Goal: Information Seeking & Learning: Learn about a topic

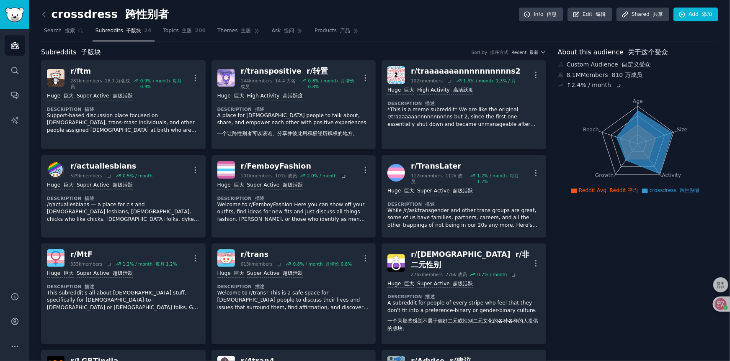
click at [8, 244] on div "Audiences Search Conversations AI Reports" at bounding box center [14, 155] width 29 height 253
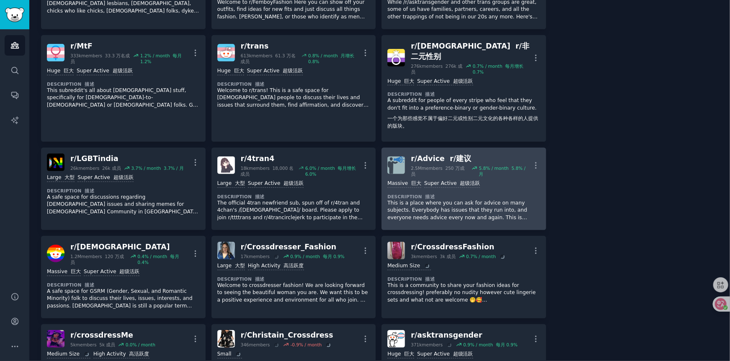
scroll to position [168, 0]
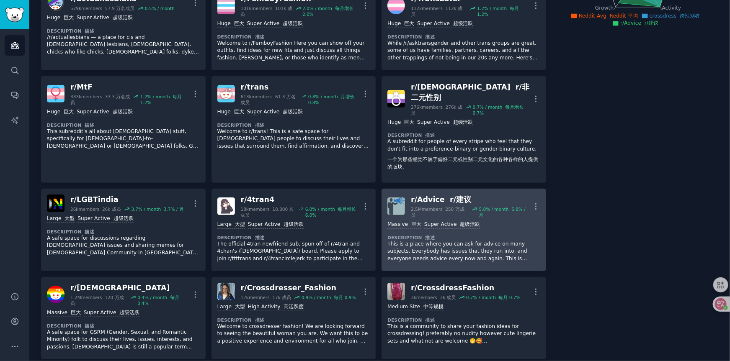
click at [436, 241] on p "This is a place where you can ask for advice on many subjects. Everybody has is…" at bounding box center [463, 252] width 153 height 22
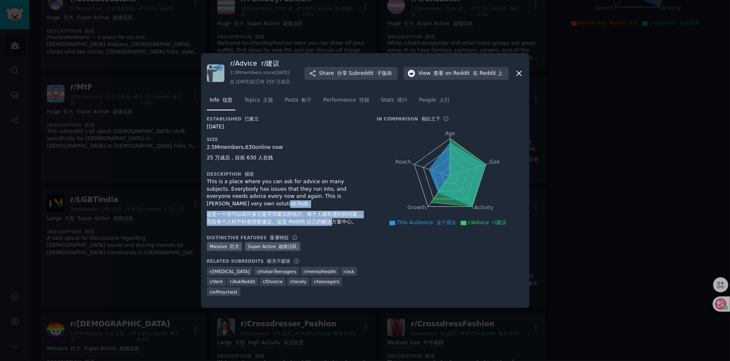
drag, startPoint x: 212, startPoint y: 211, endPoint x: 343, endPoint y: 226, distance: 131.9
click at [343, 226] on div "This is a place where you can ask for advice on many subjects. Everybody has is…" at bounding box center [286, 203] width 158 height 51
click at [343, 225] on font "这是一个你可以就许多主题寻求建议的地方。每个人都有遇到的问题，而且每个人时不时都需要建议。这是 Reddit 自己的解决方案中心。" at bounding box center [285, 217] width 156 height 13
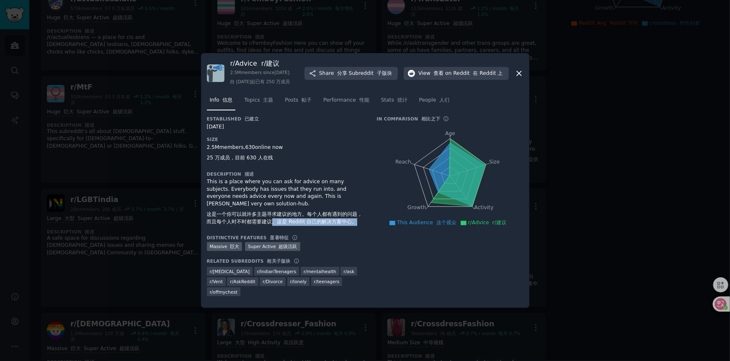
drag, startPoint x: 284, startPoint y: 226, endPoint x: 324, endPoint y: 233, distance: 40.4
click at [324, 226] on font "这是一个你可以就许多主题寻求建议的地方。每个人都有遇到的问题，而且每个人时不时都需要建议。这是 Reddit 自己的解决方案中心。" at bounding box center [286, 218] width 158 height 15
click at [333, 225] on font "这是一个你可以就许多主题寻求建议的地方。每个人都有遇到的问题，而且每个人时不时都需要建议。这是 Reddit 自己的解决方案中心。" at bounding box center [285, 217] width 156 height 13
click at [658, 111] on div at bounding box center [365, 180] width 730 height 361
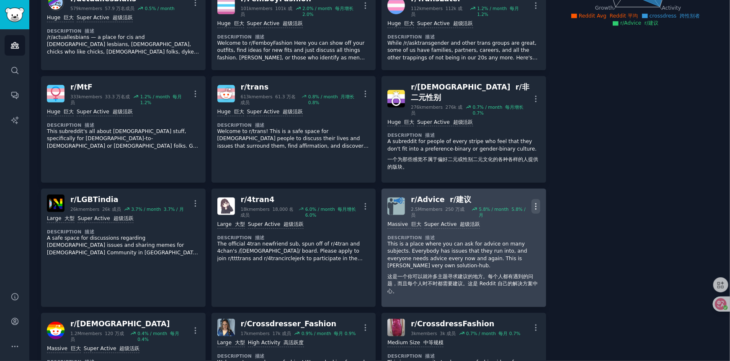
click at [535, 204] on icon "button" at bounding box center [535, 207] width 1 height 6
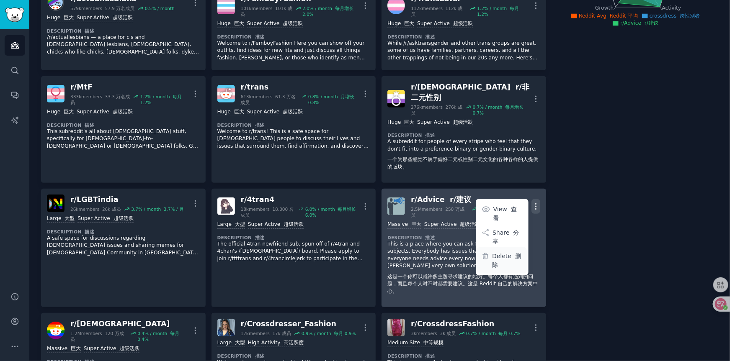
click at [507, 252] on p "Delete 删除" at bounding box center [507, 261] width 31 height 18
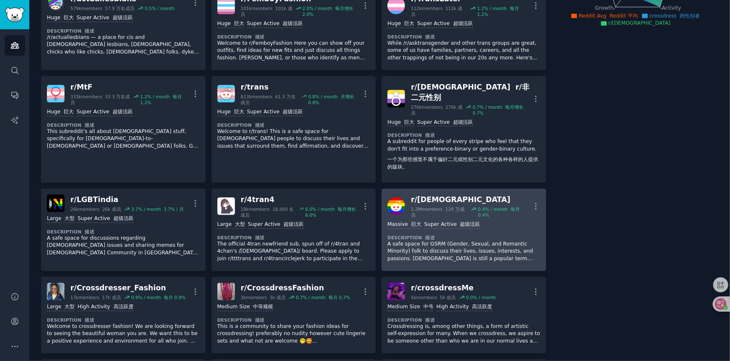
click at [444, 195] on div "r/ [DEMOGRAPHIC_DATA]" at bounding box center [471, 200] width 121 height 10
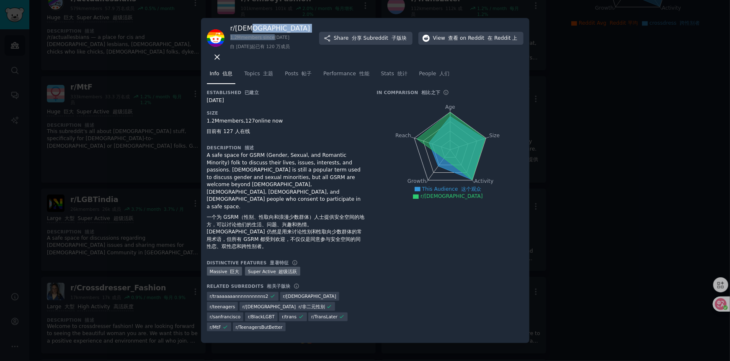
drag, startPoint x: 253, startPoint y: 58, endPoint x: 240, endPoint y: 58, distance: 13.0
click at [240, 53] on div "r/ [DEMOGRAPHIC_DATA] 1.2M members since [DATE] 自 [DATE]起已有 120 万成员" at bounding box center [270, 38] width 80 height 29
click at [255, 224] on font "一个为 GSRM（性别、性取向和浪漫少数群体）人士提供安全空间的地方，可以讨论他们的生活、问题、兴趣和热情。[DEMOGRAPHIC_DATA] 仍然是用来讨…" at bounding box center [285, 231] width 157 height 35
drag, startPoint x: 247, startPoint y: 221, endPoint x: 319, endPoint y: 222, distance: 71.6
click at [319, 222] on font "一个为 GSRM（性别、性取向和浪漫少数群体）人士提供安全空间的地方，可以讨论他们的生活、问题、兴趣和热情。[DEMOGRAPHIC_DATA] 仍然是用来讨…" at bounding box center [286, 232] width 158 height 37
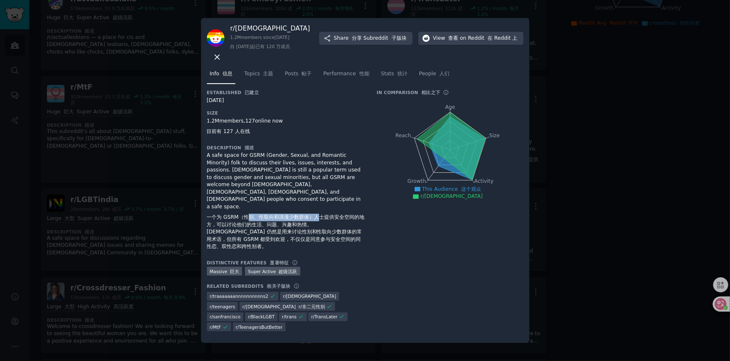
click at [319, 222] on font "一个为 GSRM（性别、性取向和浪漫少数群体）人士提供安全空间的地方，可以讨论他们的生活、问题、兴趣和热情。[DEMOGRAPHIC_DATA] 仍然是用来讨…" at bounding box center [286, 232] width 158 height 37
click at [281, 205] on div "A safe space for GSRM (Gender, Sexual, and Romantic Minority) folk to discuss t…" at bounding box center [286, 203] width 158 height 102
drag, startPoint x: 253, startPoint y: 42, endPoint x: 235, endPoint y: 41, distance: 18.0
click at [235, 33] on h3 "r/ [DEMOGRAPHIC_DATA]" at bounding box center [270, 28] width 80 height 9
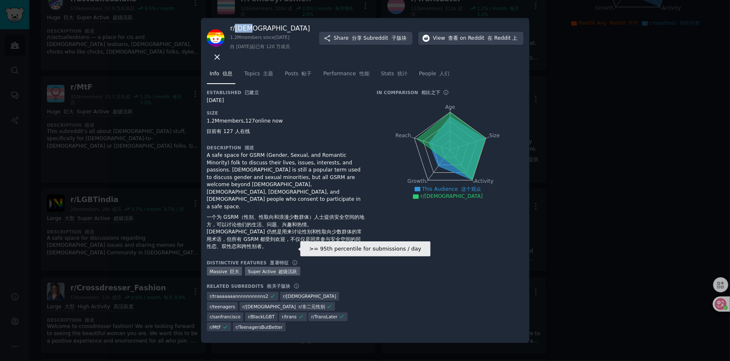
copy h3 "[DEMOGRAPHIC_DATA]"
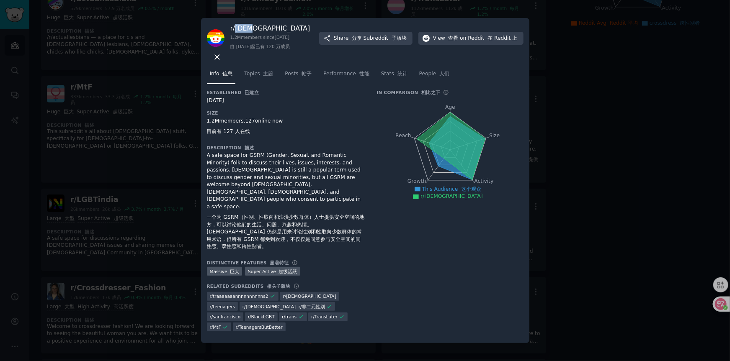
click at [234, 178] on div "A safe space for GSRM (Gender, Sexual, and Romantic Minority) folk to discuss t…" at bounding box center [286, 203] width 158 height 102
click at [670, 184] on div at bounding box center [365, 180] width 730 height 361
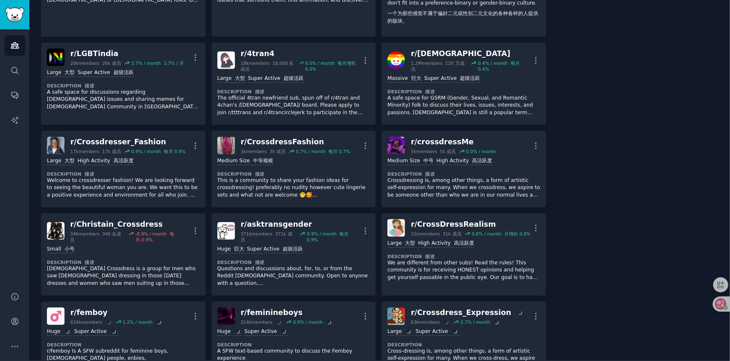
scroll to position [335, 0]
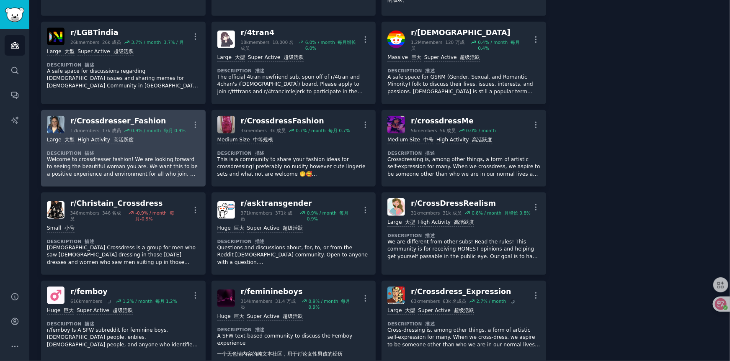
click at [124, 156] on p "Welcome to crossdresser fashion! We are looking forward to seeing the beautiful…" at bounding box center [123, 167] width 153 height 22
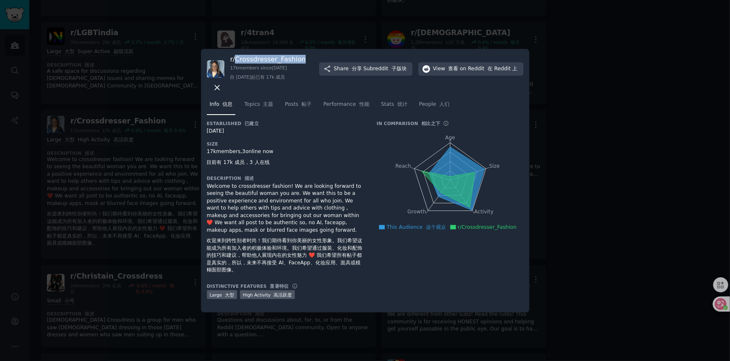
drag, startPoint x: 303, startPoint y: 72, endPoint x: 235, endPoint y: 59, distance: 68.7
click at [235, 59] on h3 "r/ Crossdresser_Fashion" at bounding box center [268, 59] width 76 height 9
copy h3 "Crossdresser_Fashion"
click at [607, 350] on div at bounding box center [365, 180] width 730 height 361
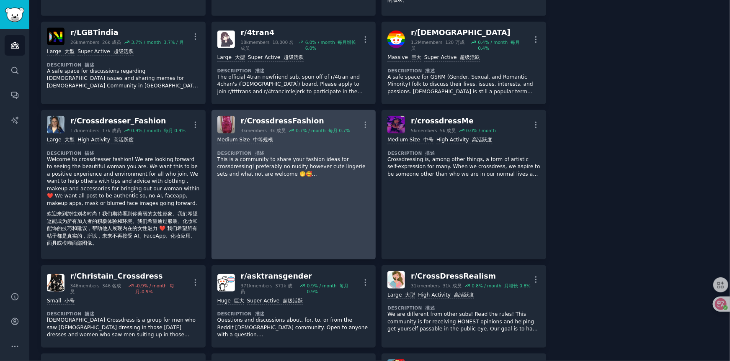
click at [278, 162] on p "This is a community to share your fashion ideas for crossdressing! preferably n…" at bounding box center [293, 167] width 153 height 22
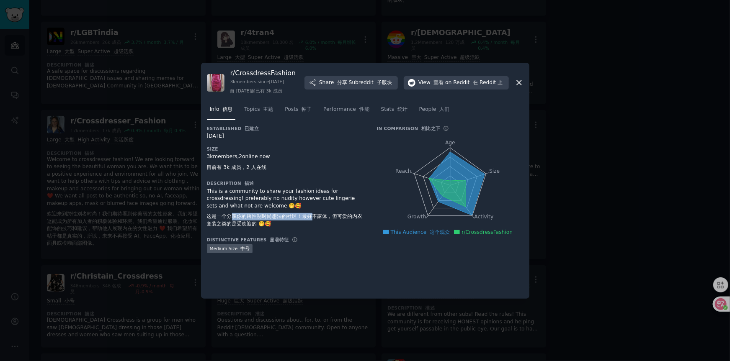
drag, startPoint x: 233, startPoint y: 217, endPoint x: 316, endPoint y: 220, distance: 83.0
click at [316, 220] on font "这是一个分享你的跨性别时尚想法的社区！最好不露体，但可爱的内衣套装之类的是受欢迎的 🤭🥰" at bounding box center [285, 220] width 156 height 13
drag, startPoint x: 297, startPoint y: 74, endPoint x: 237, endPoint y: 74, distance: 60.3
click at [237, 74] on h3 "r/ CrossdressFashion" at bounding box center [263, 73] width 66 height 9
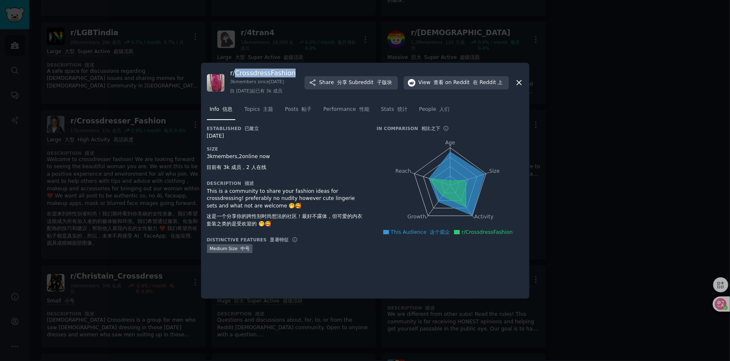
copy h3 "CrossdressFashion"
click at [674, 353] on div at bounding box center [365, 180] width 730 height 361
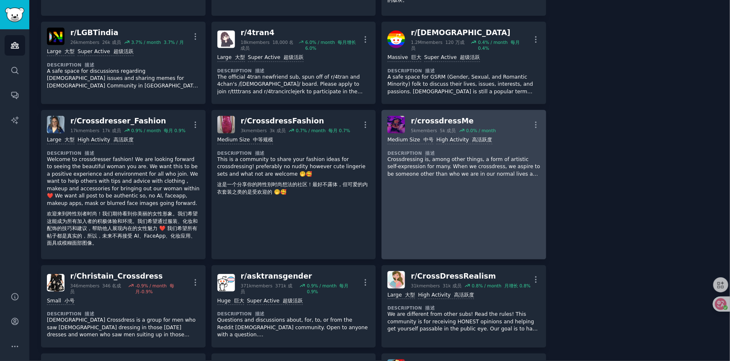
click at [454, 166] on p "Crossdressing is, among other things, a form of artistic self-expression for ma…" at bounding box center [463, 167] width 153 height 22
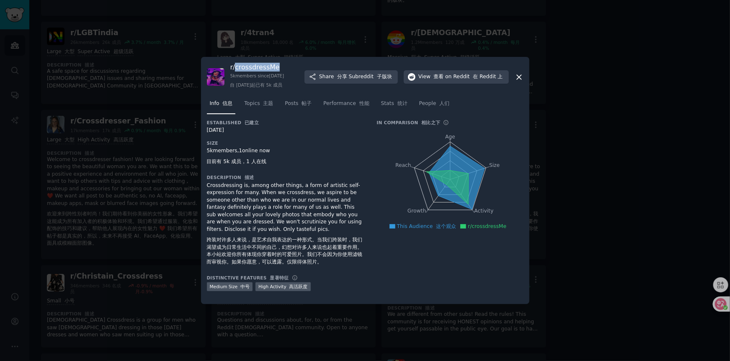
drag, startPoint x: 288, startPoint y: 62, endPoint x: 235, endPoint y: 63, distance: 53.6
click at [235, 63] on h3 "r/ crossdressMe" at bounding box center [257, 67] width 54 height 9
copy h3 "crossdressMe"
click at [686, 350] on div at bounding box center [365, 180] width 730 height 361
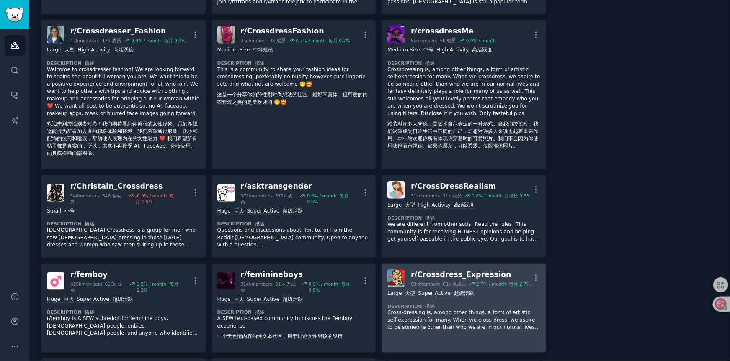
scroll to position [461, 0]
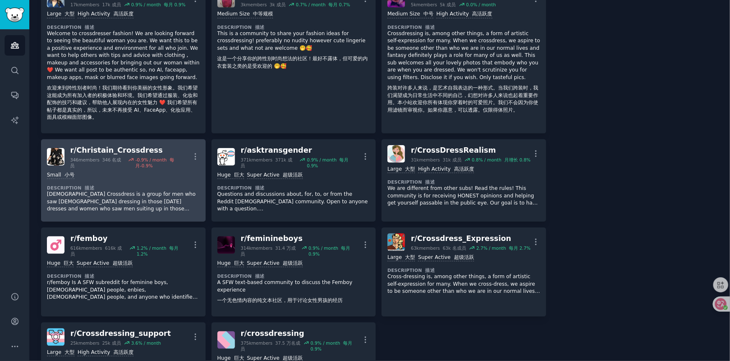
click at [120, 198] on p "[DEMOGRAPHIC_DATA] Crossdress is a group for men who saw [DEMOGRAPHIC_DATA] dre…" at bounding box center [123, 202] width 153 height 22
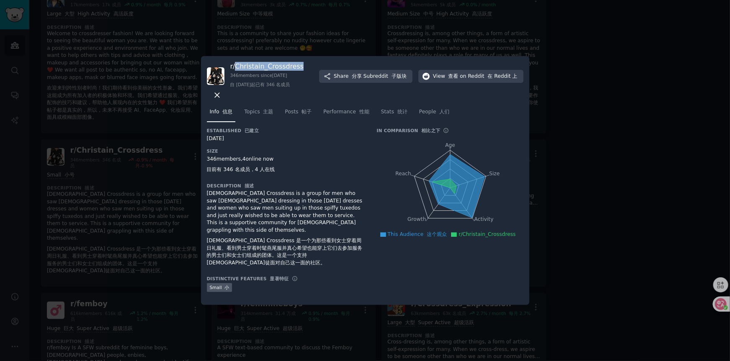
copy h3 "Christain_Crossdress"
drag, startPoint x: 306, startPoint y: 70, endPoint x: 237, endPoint y: 66, distance: 69.2
click at [237, 66] on h3 "r/ Christain_Crossdress" at bounding box center [266, 66] width 73 height 9
click at [232, 220] on div "[DEMOGRAPHIC_DATA] Crossdress is a group for men who saw [DEMOGRAPHIC_DATA] dre…" at bounding box center [286, 230] width 158 height 80
click at [643, 218] on div at bounding box center [365, 180] width 730 height 361
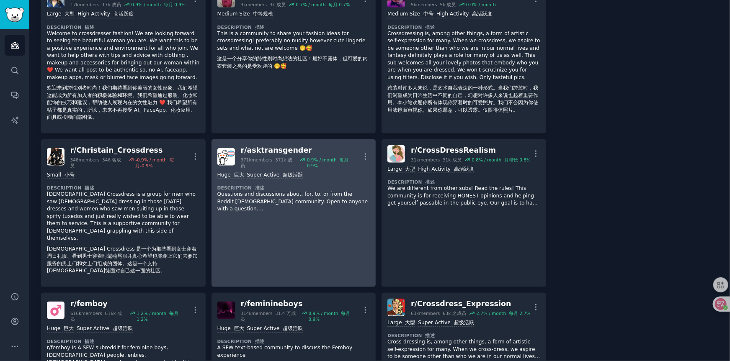
click at [285, 196] on p "Questions and discussions about, for, to, or from the Reddit [DEMOGRAPHIC_DATA]…" at bounding box center [293, 202] width 153 height 22
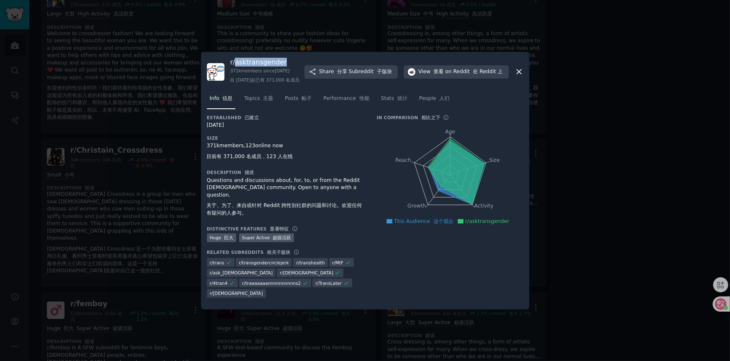
drag, startPoint x: 290, startPoint y: 76, endPoint x: 235, endPoint y: 66, distance: 55.7
click at [235, 66] on h3 "r/ asktransgender" at bounding box center [265, 62] width 70 height 9
copy h3 "asktransgender"
click at [220, 189] on div "Description 描述 Questions and discussions about, for, to, or from the Reddit [DE…" at bounding box center [286, 195] width 158 height 51
click at [728, 202] on div at bounding box center [365, 180] width 730 height 361
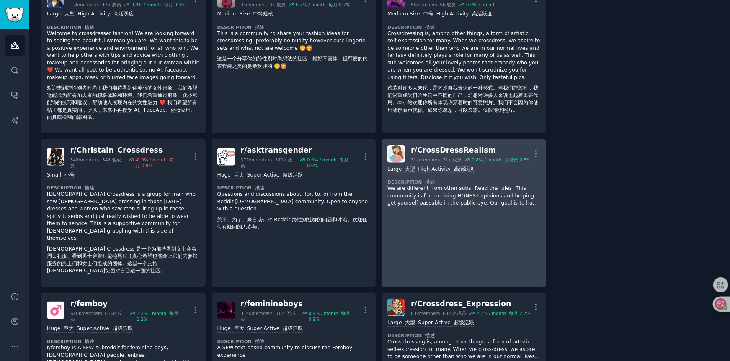
click at [426, 191] on p "We are different from other subs! Read the rules! This community is for receivi…" at bounding box center [463, 196] width 153 height 22
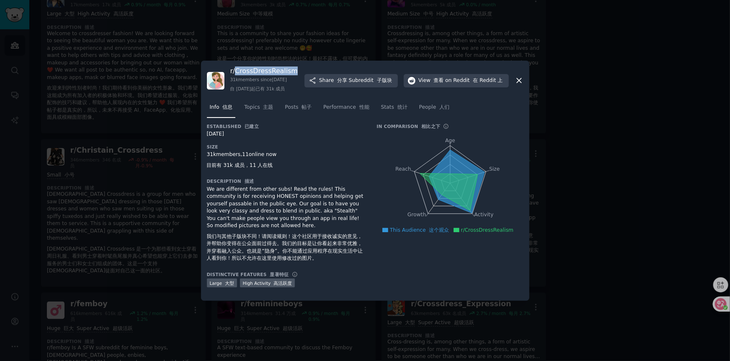
drag, startPoint x: 304, startPoint y: 75, endPoint x: 235, endPoint y: 65, distance: 70.2
click at [235, 67] on h3 "r/ CrossDressRealism" at bounding box center [263, 71] width 67 height 9
copy h3 "CrossDressRealism"
click at [155, 257] on div at bounding box center [365, 180] width 730 height 361
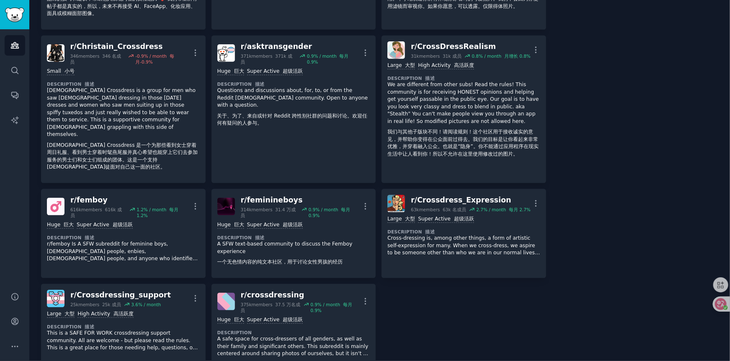
scroll to position [586, 0]
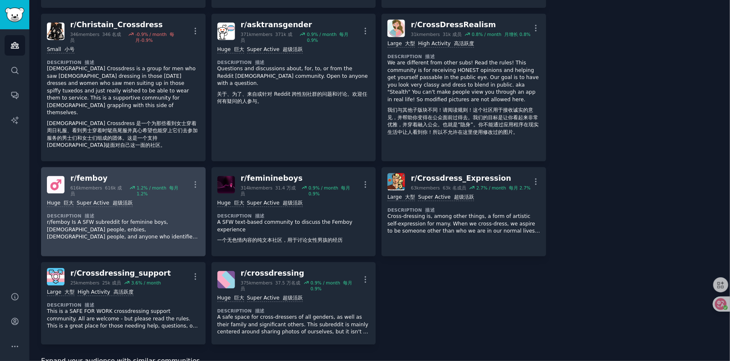
click at [152, 219] on p "r/femboy Is A SFW subreddit for feminine boys, [DEMOGRAPHIC_DATA] people, enbie…" at bounding box center [123, 230] width 153 height 22
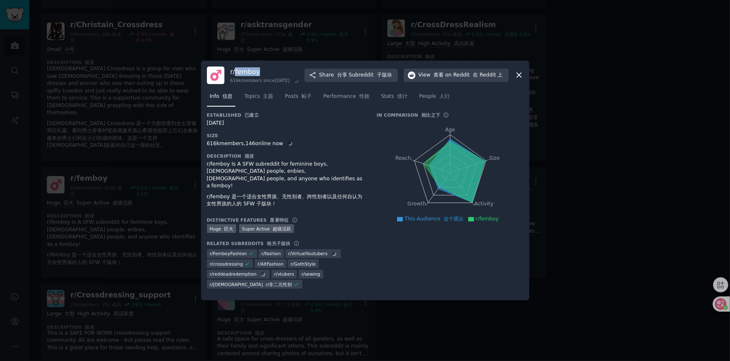
drag, startPoint x: 273, startPoint y: 70, endPoint x: 236, endPoint y: 70, distance: 36.9
click at [236, 70] on h3 "r/ femboy" at bounding box center [265, 71] width 70 height 9
copy h3 "femboy"
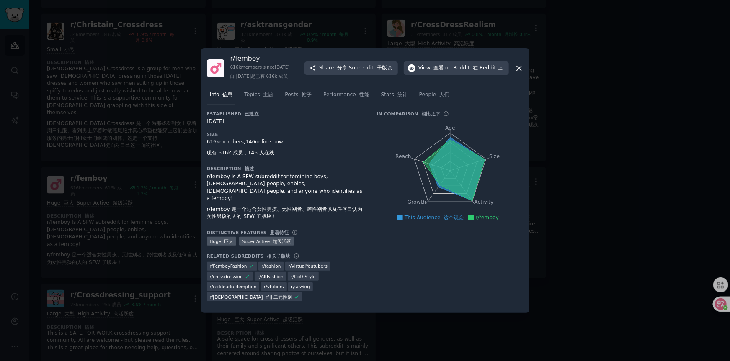
click at [219, 192] on div "r/femboy Is A SFW subreddit for feminine boys, [DEMOGRAPHIC_DATA] people, enbie…" at bounding box center [286, 198] width 158 height 51
click at [10, 221] on div at bounding box center [365, 180] width 730 height 361
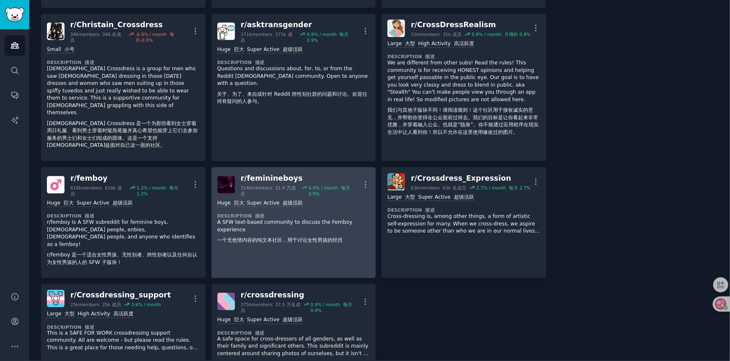
click at [266, 219] on p "A SFW text-based community to discuss the Femboy experience 一个无色情内容的纯文本社区，用于讨论女…" at bounding box center [293, 233] width 153 height 29
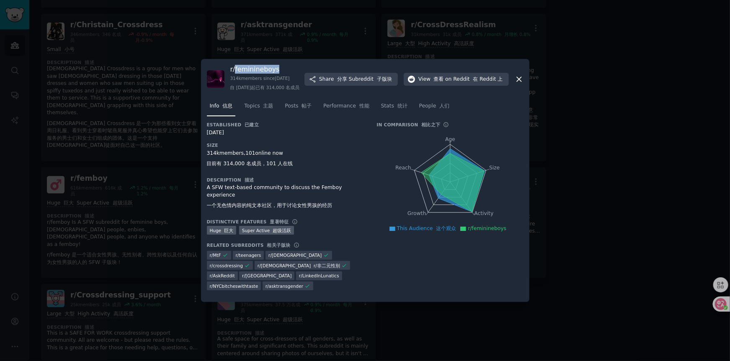
drag, startPoint x: 287, startPoint y: 69, endPoint x: 235, endPoint y: 68, distance: 51.5
click at [235, 68] on h3 "r/ feminineboys" at bounding box center [265, 69] width 70 height 9
copy h3 "feminineboys"
drag, startPoint x: 0, startPoint y: 273, endPoint x: 21, endPoint y: 269, distance: 20.5
click at [0, 273] on div at bounding box center [365, 180] width 730 height 361
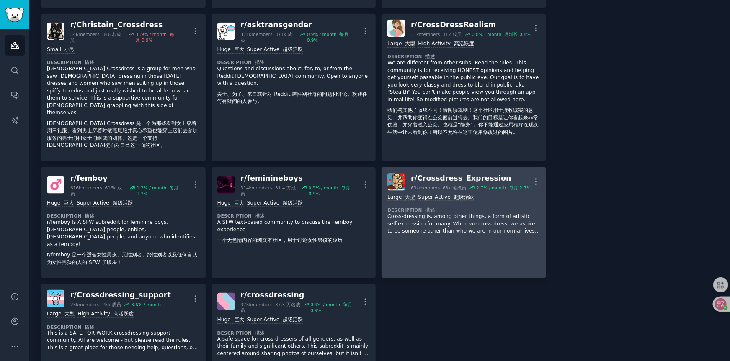
click at [434, 213] on p "Cross-dressing is, among other things, a form of artistic self-expression for m…" at bounding box center [463, 224] width 153 height 22
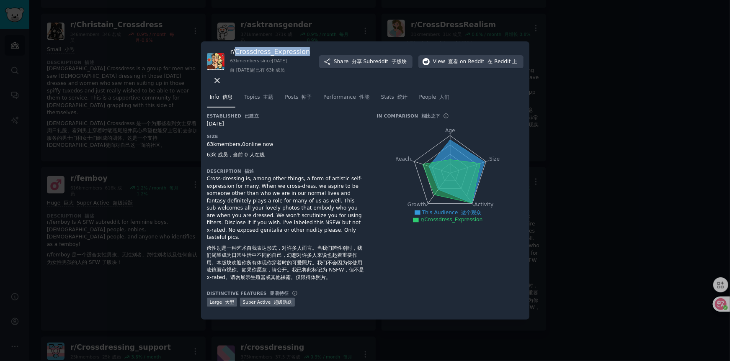
drag, startPoint x: 309, startPoint y: 68, endPoint x: 235, endPoint y: 57, distance: 75.4
click at [235, 57] on div "r/ Crossdress_Expression 63k members since [DATE] 自 [DATE]起已有 63k 成员 Share 分享 S…" at bounding box center [365, 66] width 317 height 38
copy h3 "Crossdress_Expression"
click at [16, 255] on div at bounding box center [365, 180] width 730 height 361
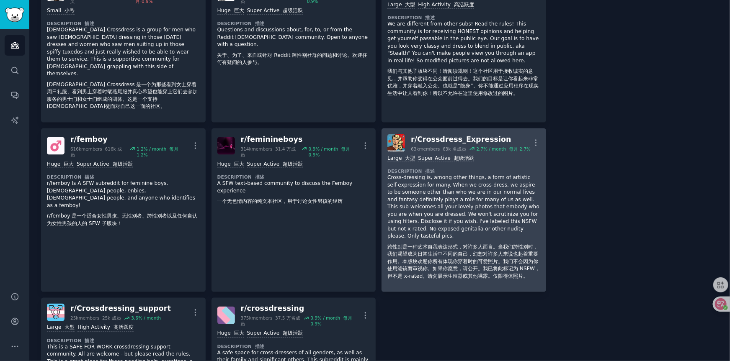
scroll to position [753, 0]
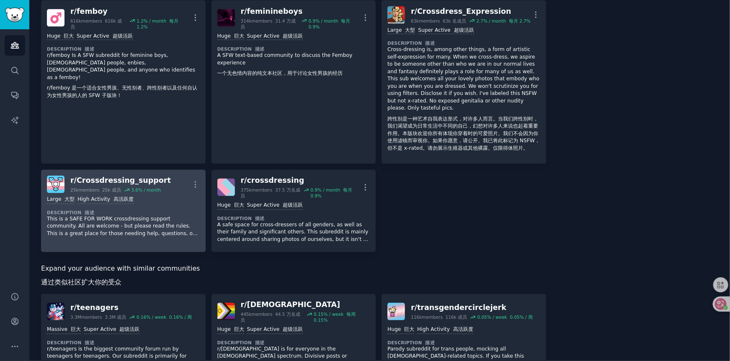
click at [123, 217] on p "This is a SAFE FOR WORK crossdressing support community. All are welcome - but …" at bounding box center [123, 227] width 153 height 22
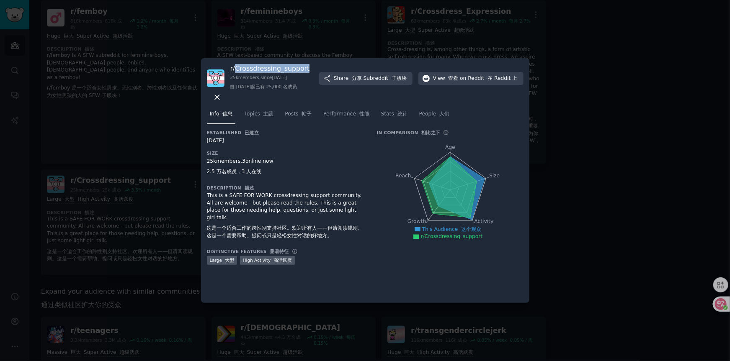
drag, startPoint x: 310, startPoint y: 65, endPoint x: 235, endPoint y: 68, distance: 75.4
click at [235, 68] on h3 "r/ Crossdressing_support" at bounding box center [270, 68] width 80 height 9
click at [0, 272] on div at bounding box center [365, 180] width 730 height 361
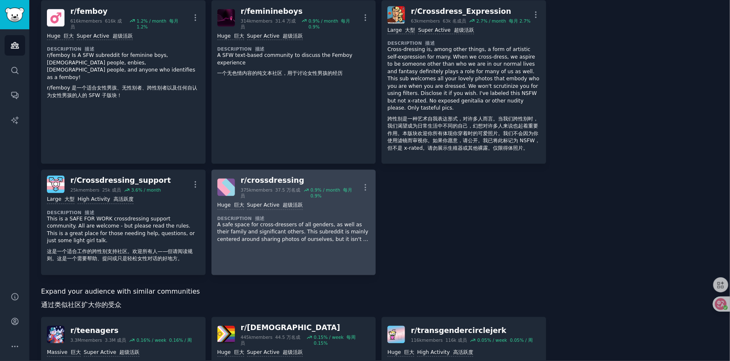
click at [277, 176] on div "r/ crossdressing" at bounding box center [301, 181] width 121 height 10
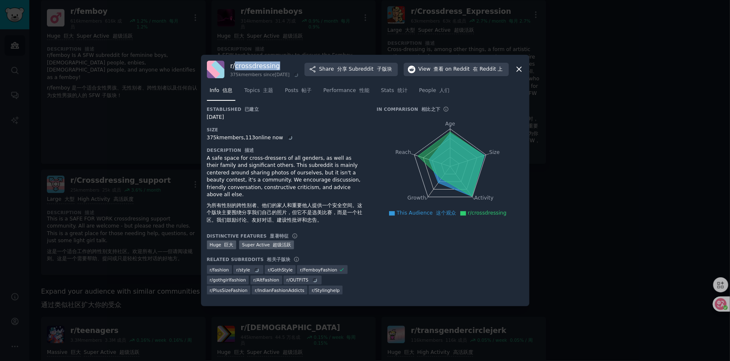
drag, startPoint x: 292, startPoint y: 67, endPoint x: 236, endPoint y: 64, distance: 56.2
click at [236, 64] on h3 "r/ crossdressing" at bounding box center [265, 66] width 70 height 9
